Goal: Task Accomplishment & Management: Manage account settings

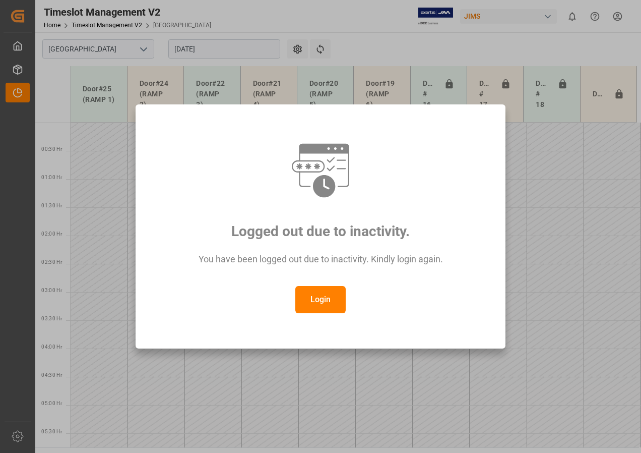
scroll to position [297, 0]
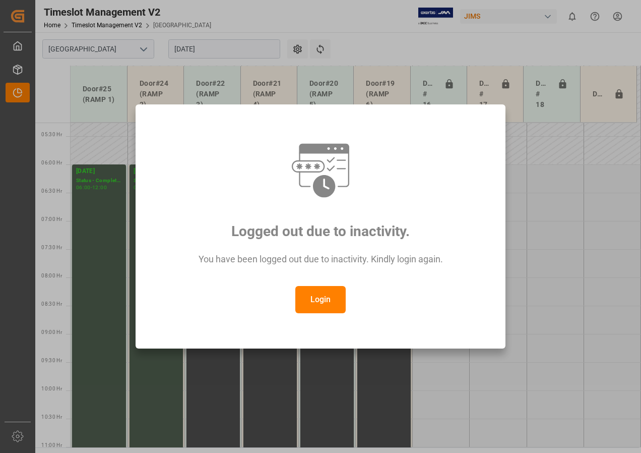
click at [318, 298] on button "Login" at bounding box center [320, 299] width 50 height 27
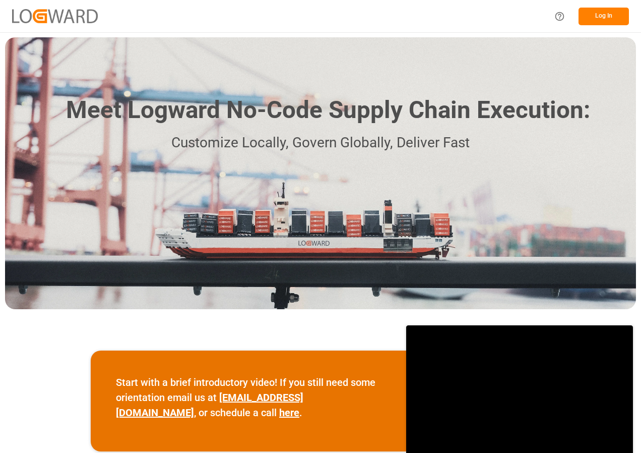
click at [606, 24] on button "Log In" at bounding box center [604, 17] width 50 height 18
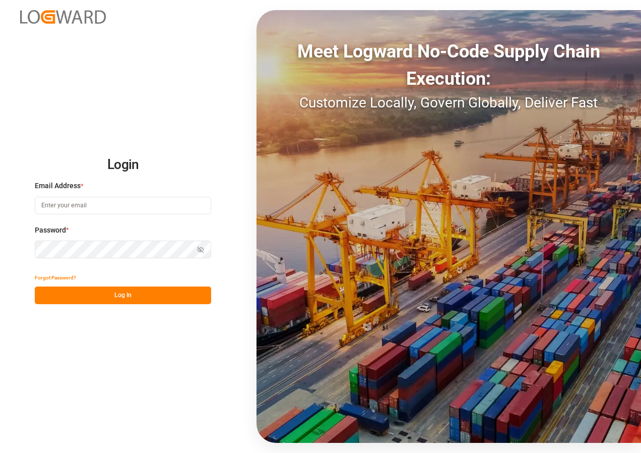
type input "ben.bougie@jamindustries.com"
click at [104, 292] on button "Log In" at bounding box center [123, 295] width 176 height 18
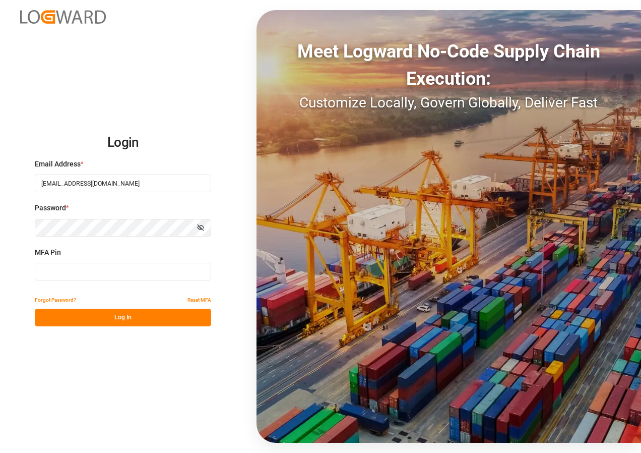
click at [73, 270] on input at bounding box center [123, 272] width 176 height 18
type input "846341"
click at [119, 314] on button "Log In" at bounding box center [123, 317] width 176 height 18
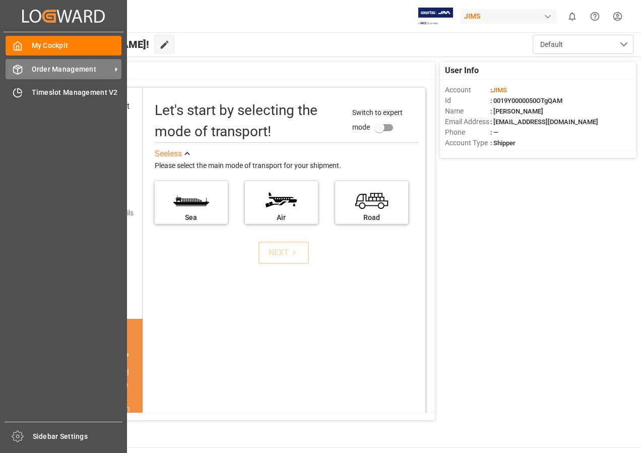
click at [59, 73] on span "Order Management" at bounding box center [72, 69] width 80 height 11
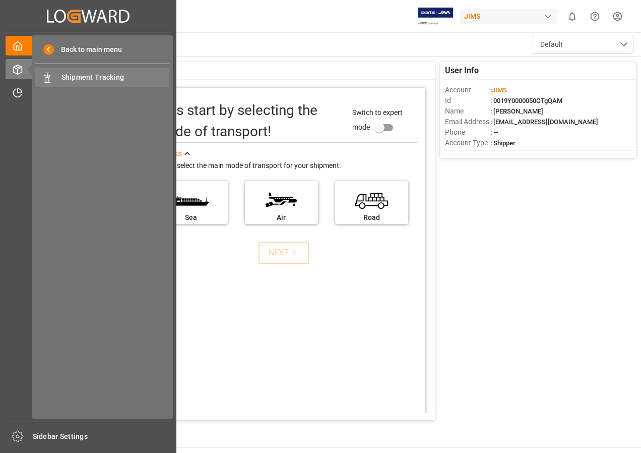
click at [80, 75] on span "Shipment Tracking" at bounding box center [115, 77] width 108 height 11
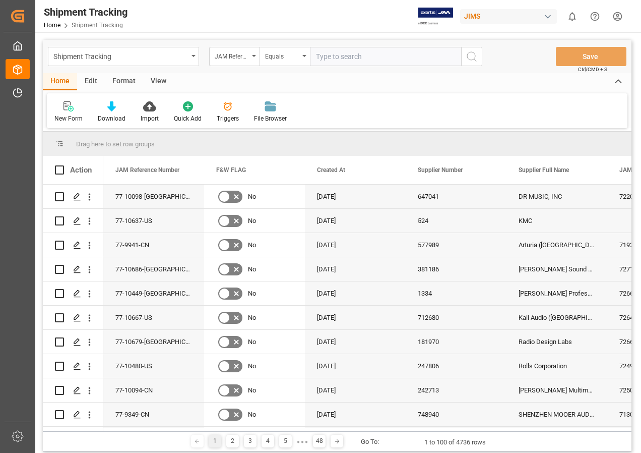
click at [152, 80] on div "View" at bounding box center [158, 81] width 31 height 17
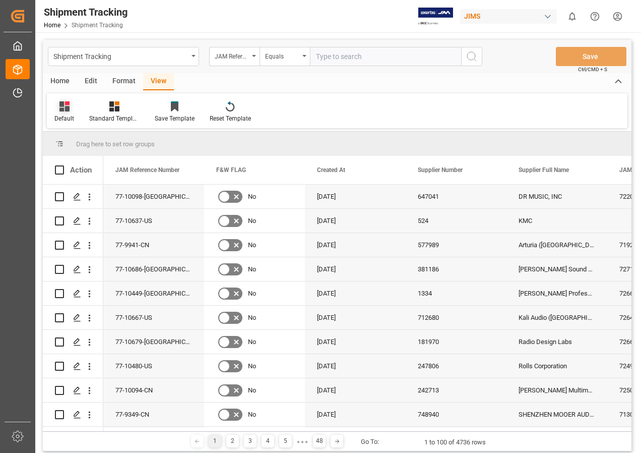
click at [57, 106] on div at bounding box center [64, 106] width 20 height 11
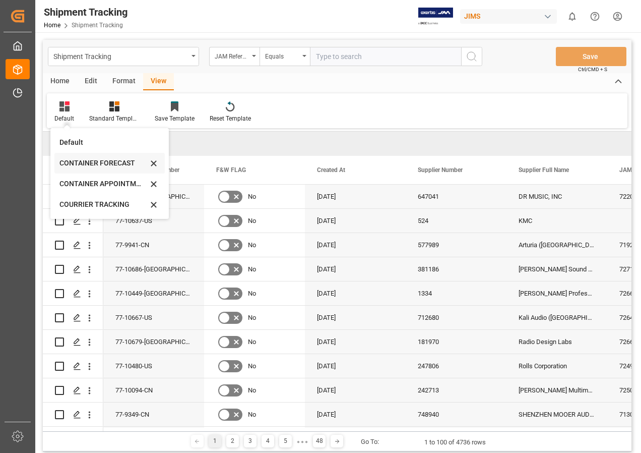
click at [90, 161] on div "CONTAINER FORECAST" at bounding box center [103, 163] width 88 height 11
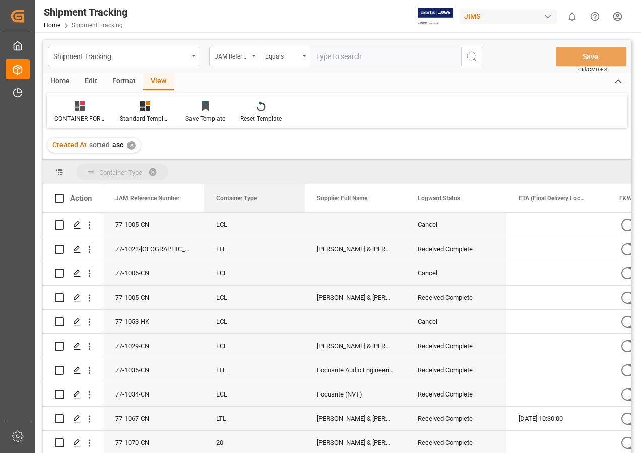
drag, startPoint x: 433, startPoint y: 196, endPoint x: 175, endPoint y: 169, distance: 258.9
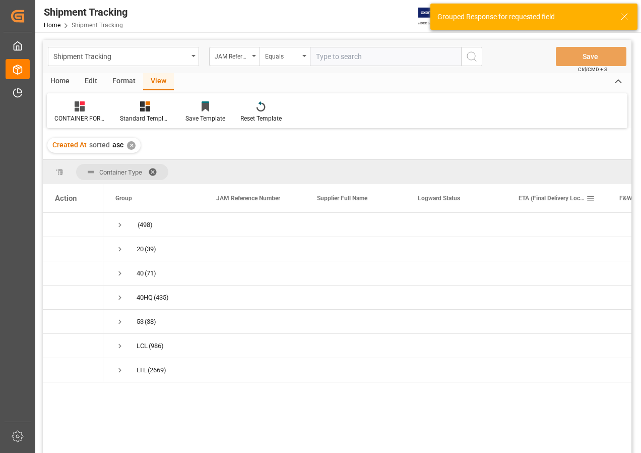
click at [588, 200] on span at bounding box center [590, 198] width 9 height 9
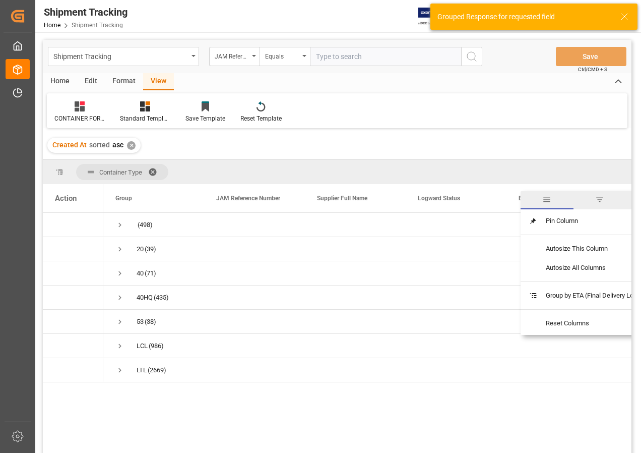
click at [601, 200] on span "filter" at bounding box center [599, 199] width 9 height 9
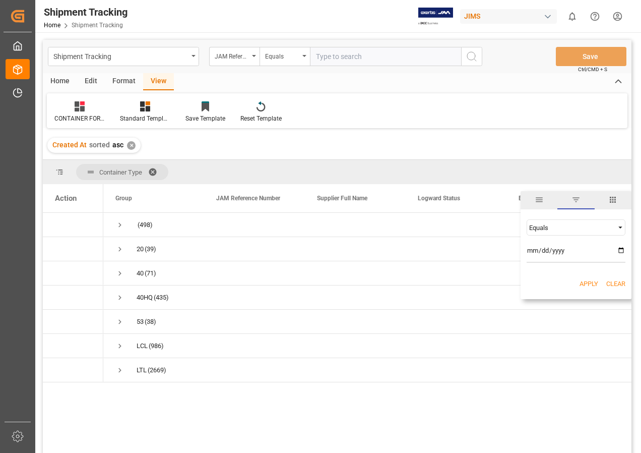
click at [620, 227] on span "Filtering operator" at bounding box center [620, 227] width 9 height 9
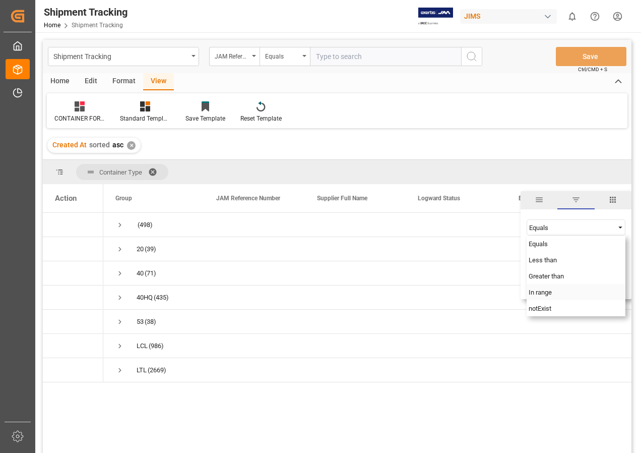
click at [548, 290] on span "In range" at bounding box center [540, 292] width 23 height 8
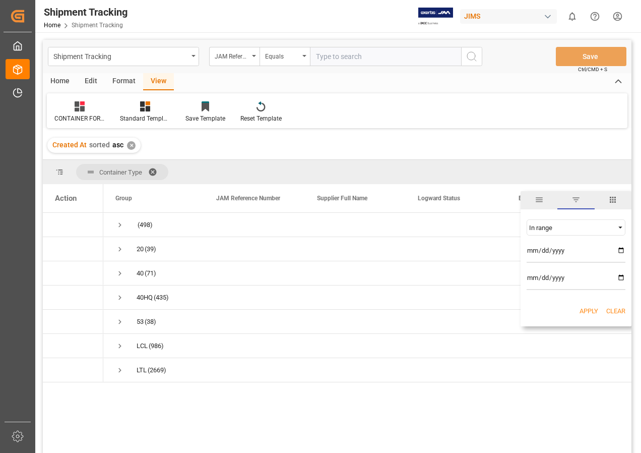
click at [620, 248] on input "date" at bounding box center [576, 252] width 99 height 20
type input "2025-09-01"
click at [619, 276] on input "date" at bounding box center [576, 280] width 99 height 20
type input "2025-09-30"
click at [585, 308] on button "Apply" at bounding box center [589, 311] width 19 height 10
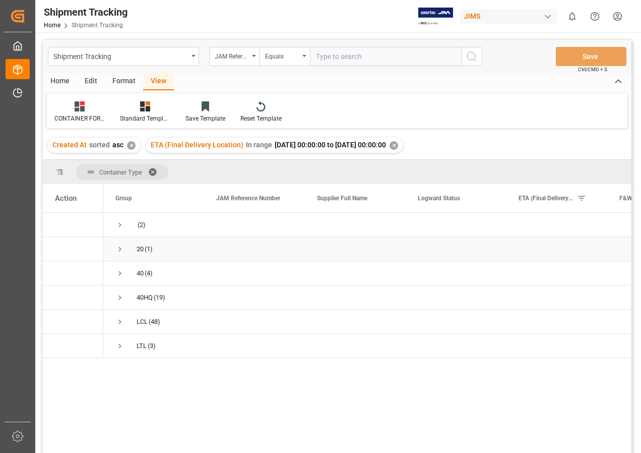
click at [121, 249] on span "Press SPACE to select this row." at bounding box center [119, 248] width 9 height 9
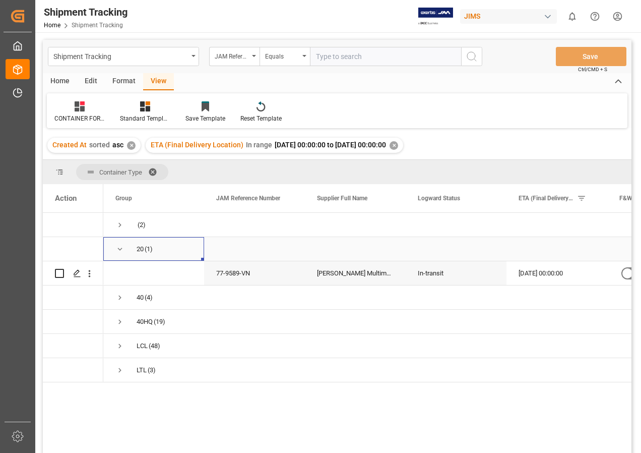
click at [118, 243] on span "Press SPACE to select this row." at bounding box center [119, 248] width 9 height 23
click at [120, 271] on span "Press SPACE to select this row." at bounding box center [119, 273] width 9 height 9
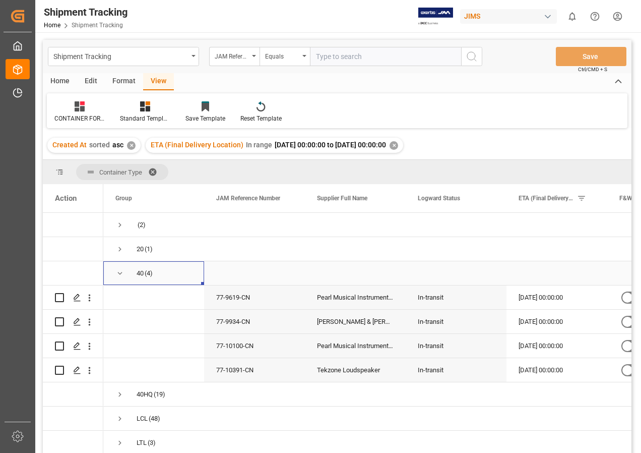
click at [121, 273] on span "Press SPACE to select this row." at bounding box center [119, 273] width 9 height 9
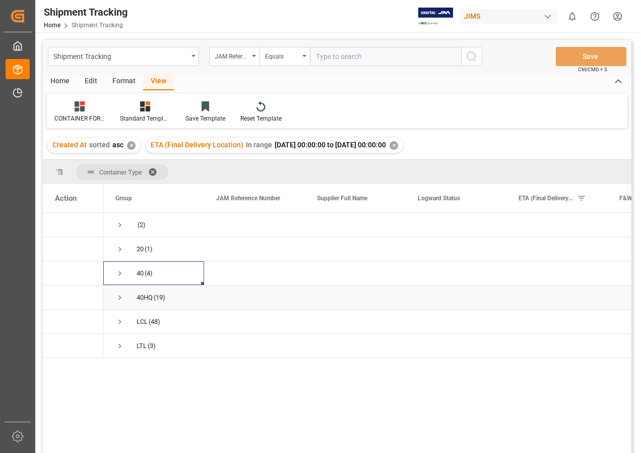
click at [118, 295] on span "Press SPACE to select this row." at bounding box center [119, 297] width 9 height 9
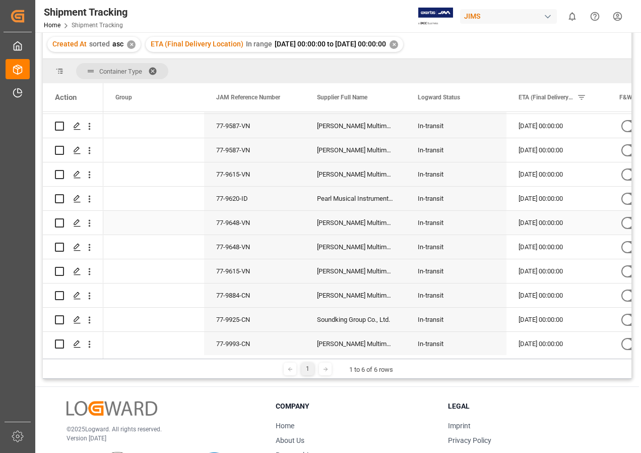
scroll to position [63, 0]
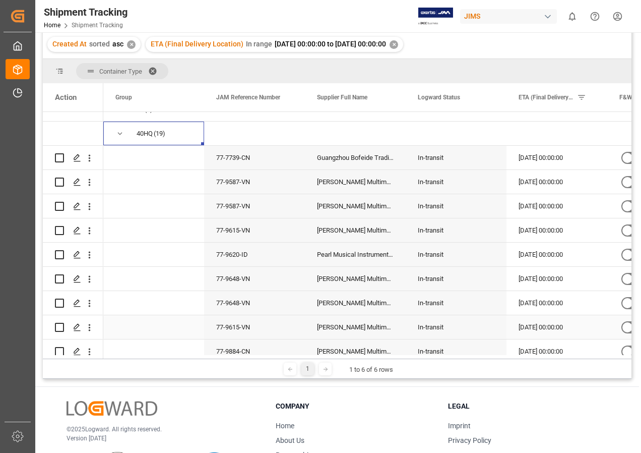
click at [56, 323] on input "Press Space to toggle row selection (unchecked)" at bounding box center [59, 327] width 9 height 9
checkbox input "true"
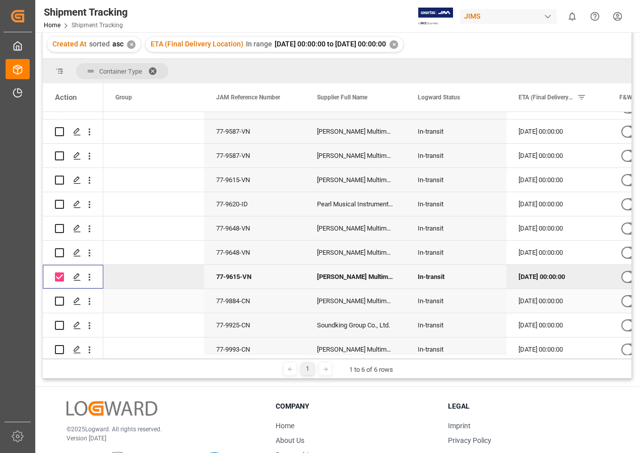
scroll to position [164, 0]
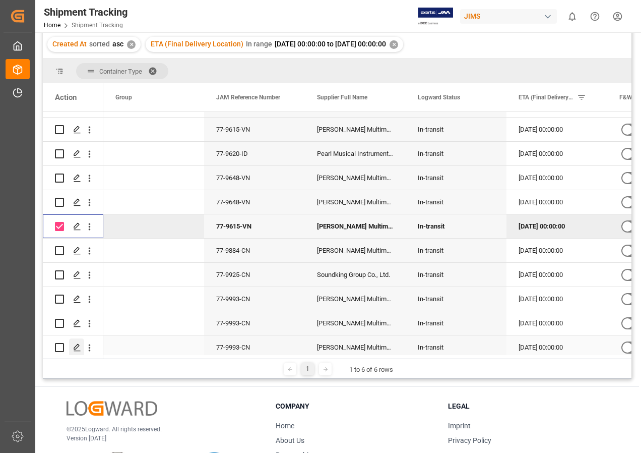
drag, startPoint x: 59, startPoint y: 344, endPoint x: 82, endPoint y: 341, distance: 22.5
click at [60, 344] on input "Press Space to toggle row selection (unchecked)" at bounding box center [59, 347] width 9 height 9
checkbox input "true"
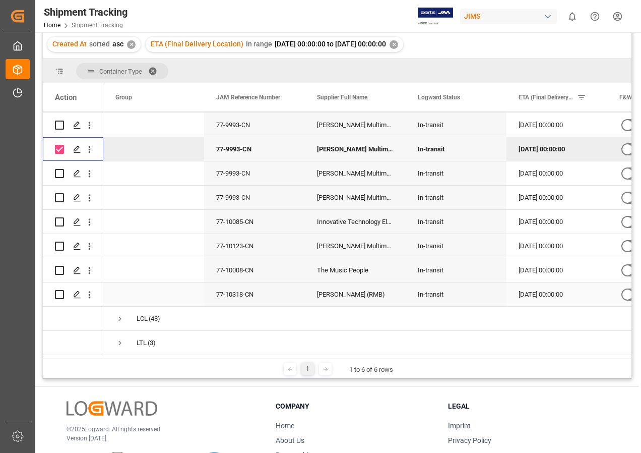
scroll to position [101, 0]
click at [387, 94] on span at bounding box center [389, 97] width 9 height 9
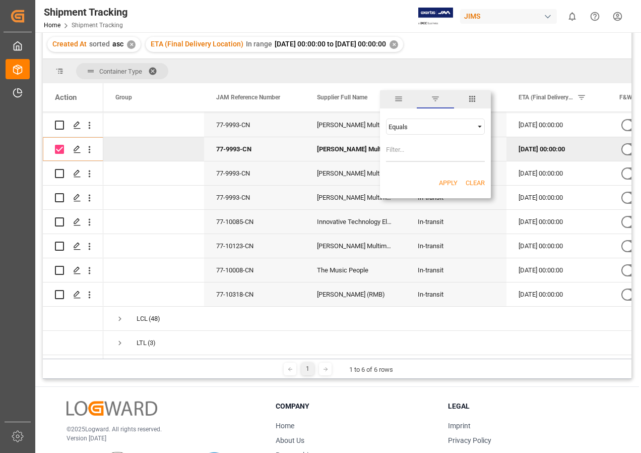
click at [478, 125] on span "Filtering operator" at bounding box center [479, 126] width 9 height 9
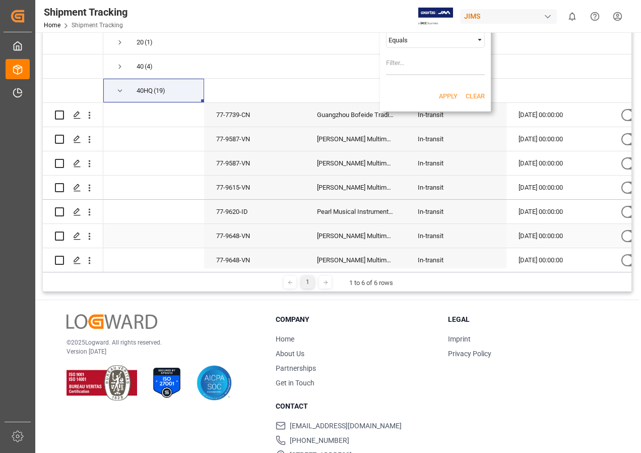
scroll to position [50, 0]
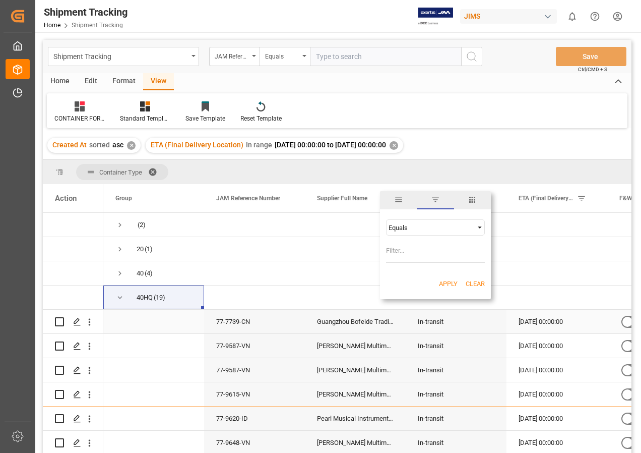
scroll to position [50, 0]
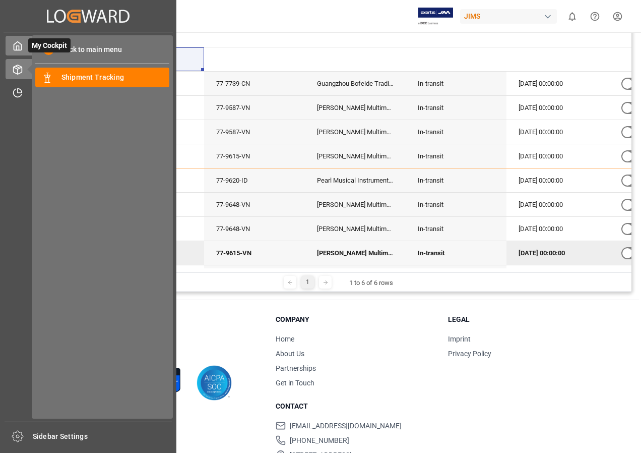
click at [22, 45] on icon at bounding box center [18, 46] width 10 height 10
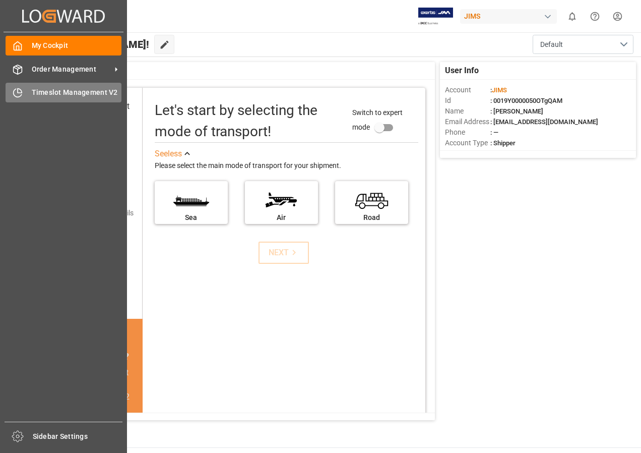
click at [44, 92] on span "Timeslot Management V2" at bounding box center [77, 92] width 90 height 11
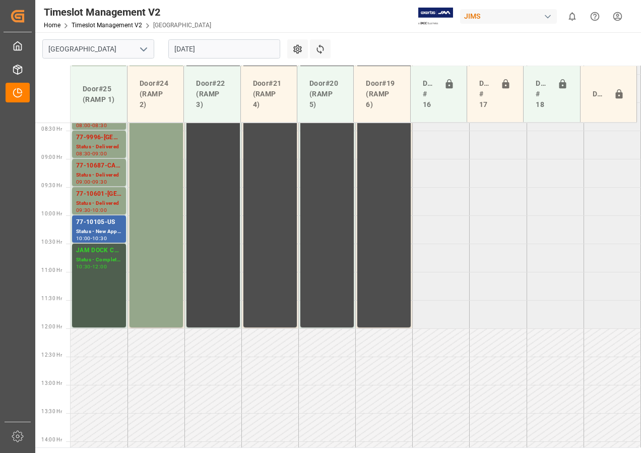
scroll to position [357, 0]
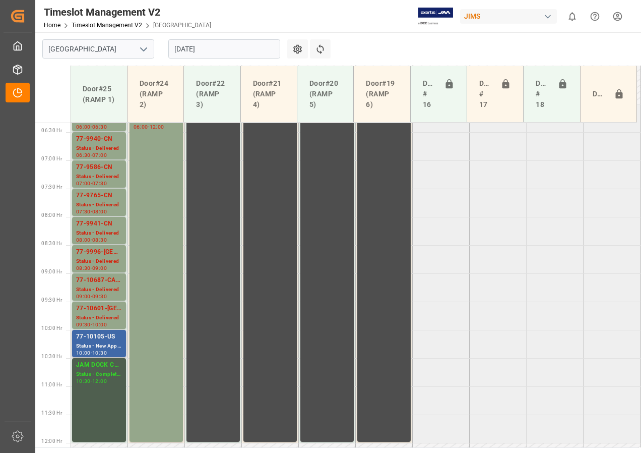
click at [95, 343] on div "Status - New Appointment" at bounding box center [99, 346] width 46 height 9
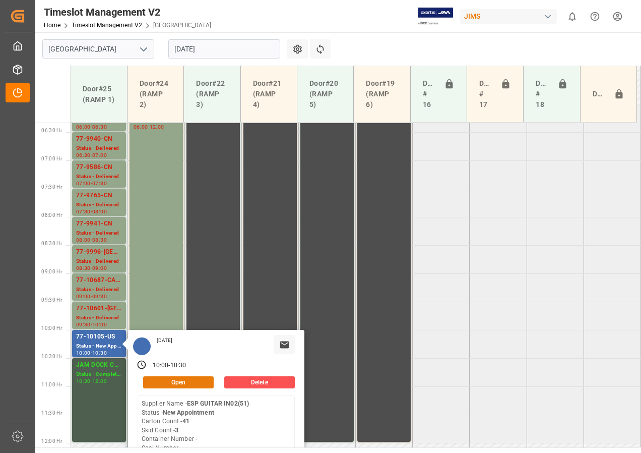
click at [161, 378] on button "Open" at bounding box center [178, 382] width 71 height 12
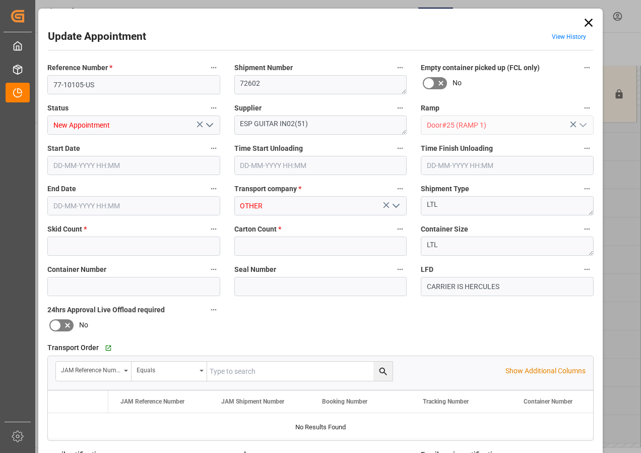
type input "3"
type input "41"
type input "[DATE] 10:00"
type input "[DATE] 10:30"
type input "[DATE] 17:29"
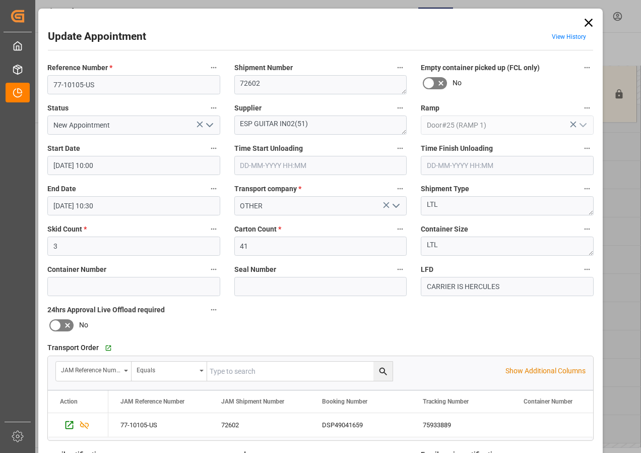
click at [210, 125] on icon "open menu" at bounding box center [210, 125] width 12 height 12
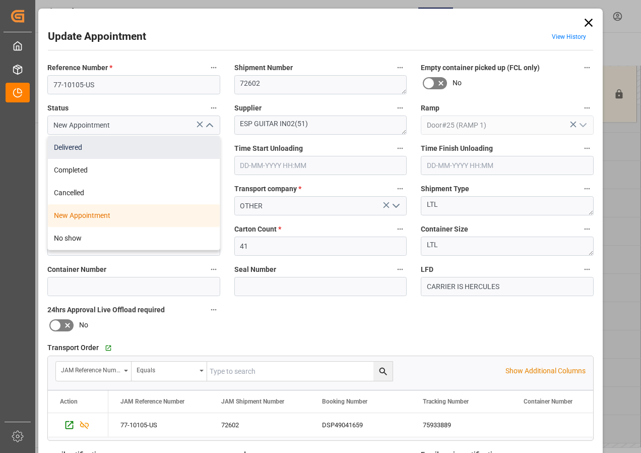
click at [80, 150] on div "Delivered" at bounding box center [134, 147] width 172 height 23
type input "Delivered"
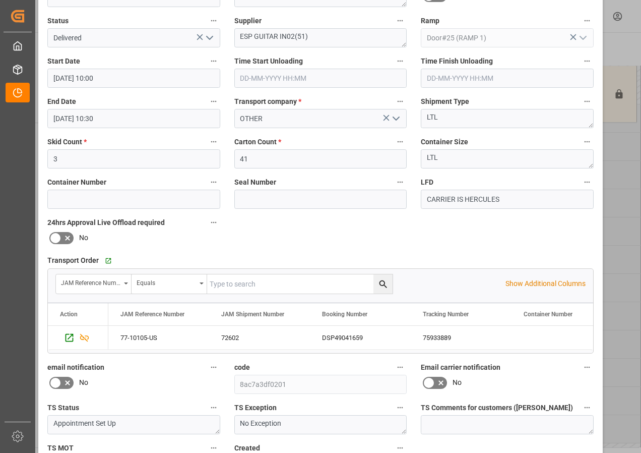
scroll to position [160, 0]
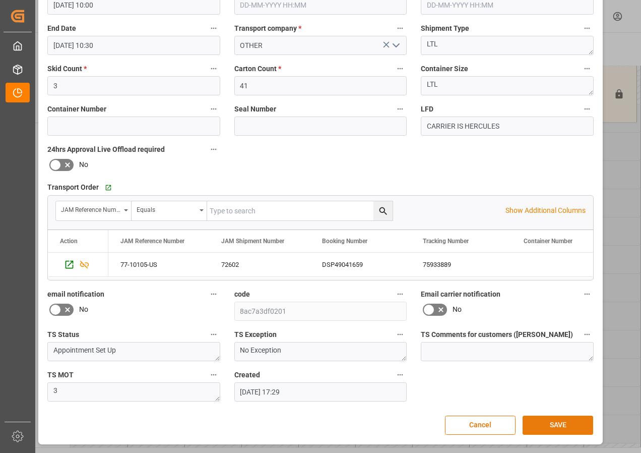
click at [545, 424] on button "SAVE" at bounding box center [558, 424] width 71 height 19
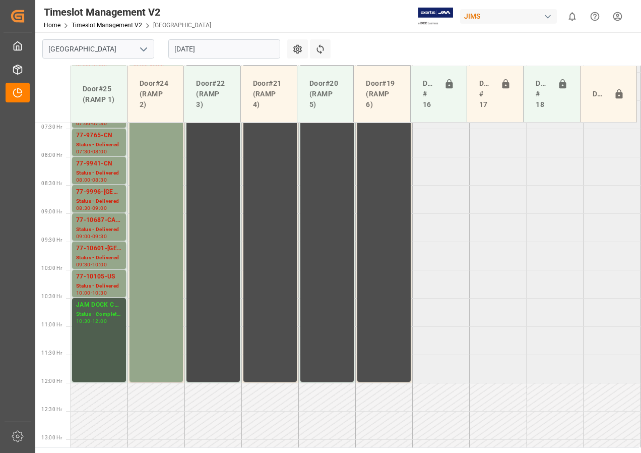
scroll to position [422, 0]
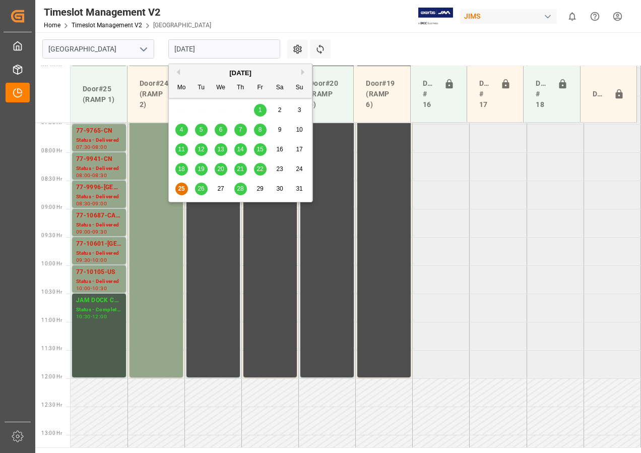
click at [177, 53] on input "[DATE]" at bounding box center [224, 48] width 112 height 19
click at [201, 189] on span "26" at bounding box center [201, 188] width 7 height 7
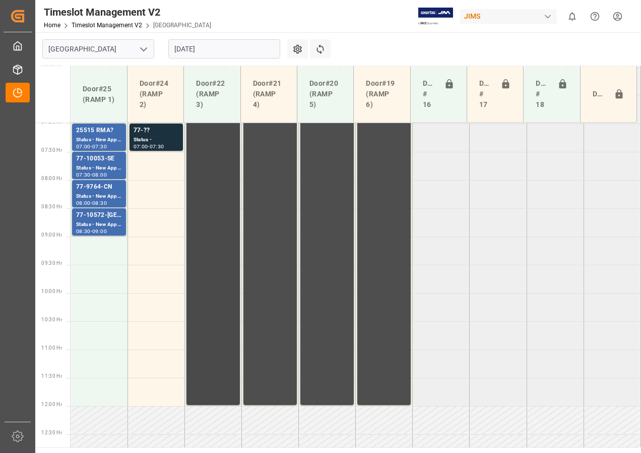
scroll to position [336, 0]
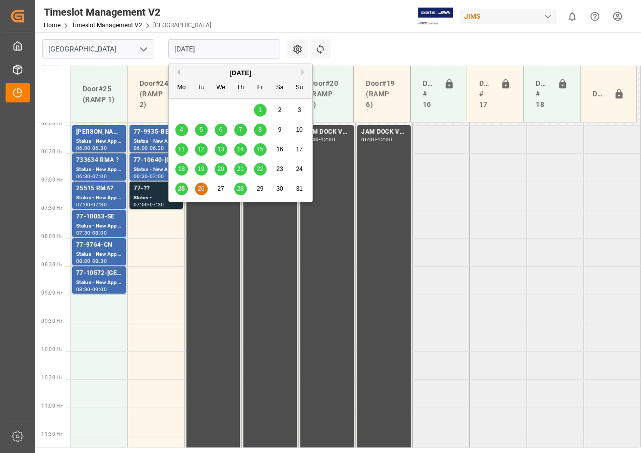
click at [194, 49] on input "[DATE]" at bounding box center [224, 48] width 112 height 19
click at [220, 189] on span "27" at bounding box center [220, 188] width 7 height 7
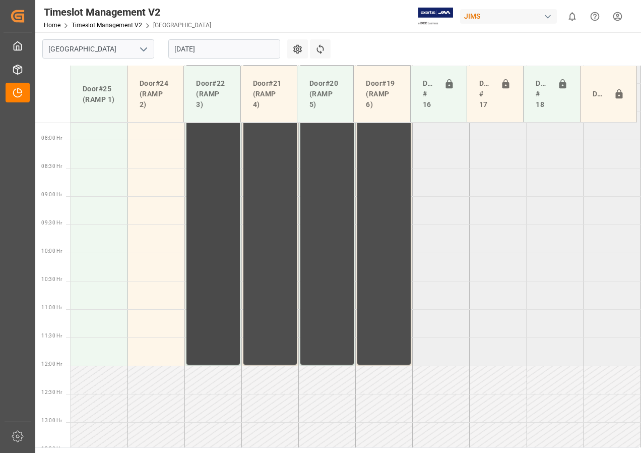
scroll to position [386, 0]
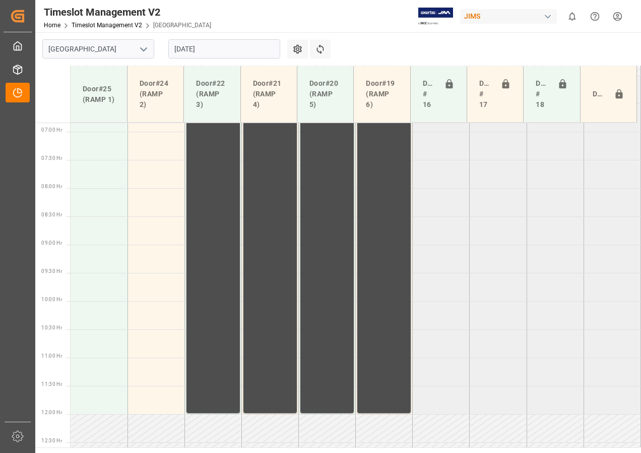
click at [183, 50] on input "[DATE]" at bounding box center [224, 48] width 112 height 19
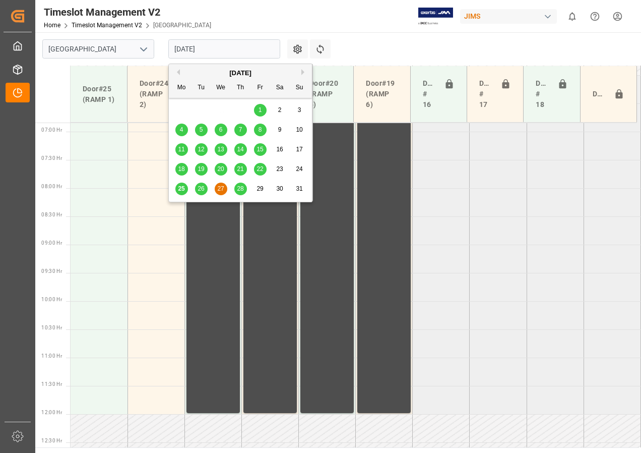
click at [241, 190] on span "28" at bounding box center [240, 188] width 7 height 7
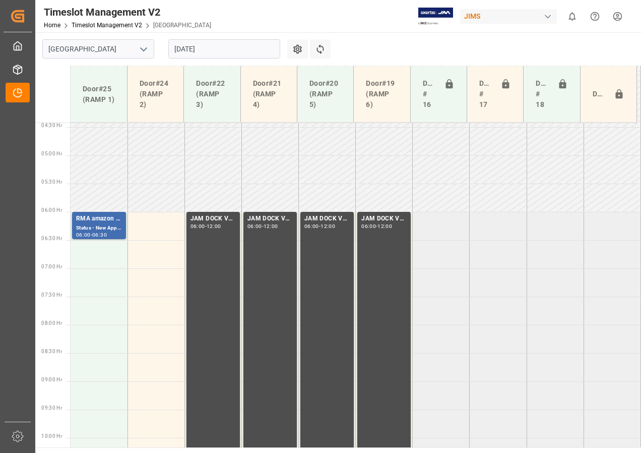
scroll to position [245, 0]
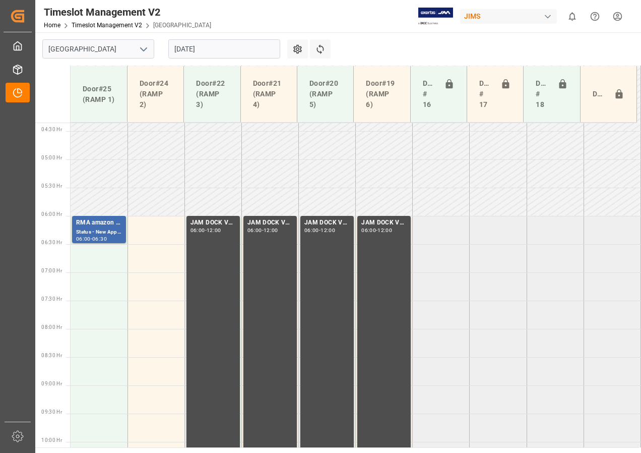
click at [196, 47] on input "[DATE]" at bounding box center [224, 48] width 112 height 19
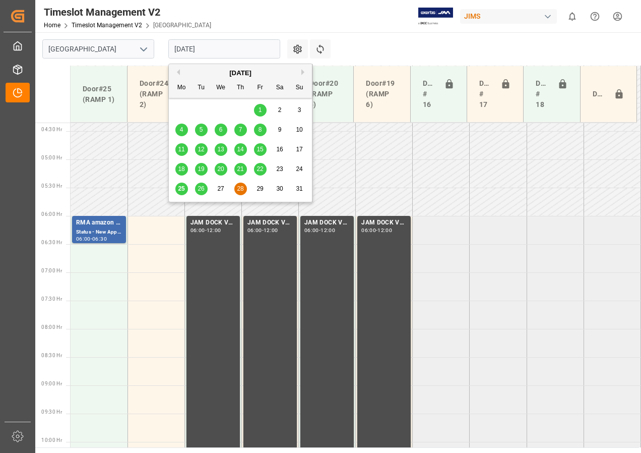
click at [202, 191] on span "26" at bounding box center [201, 188] width 7 height 7
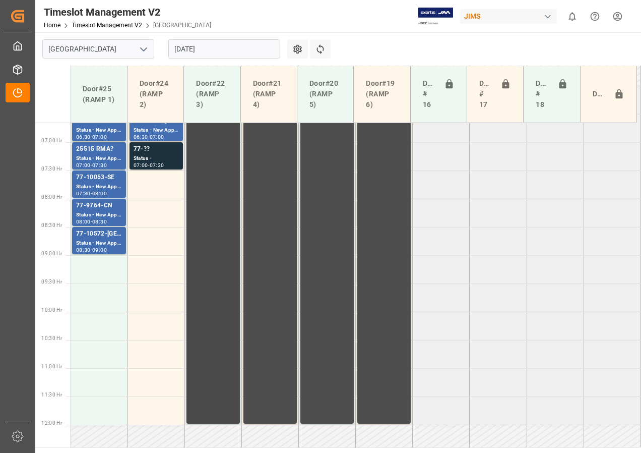
scroll to position [357, 0]
